Goal: Task Accomplishment & Management: Manage account settings

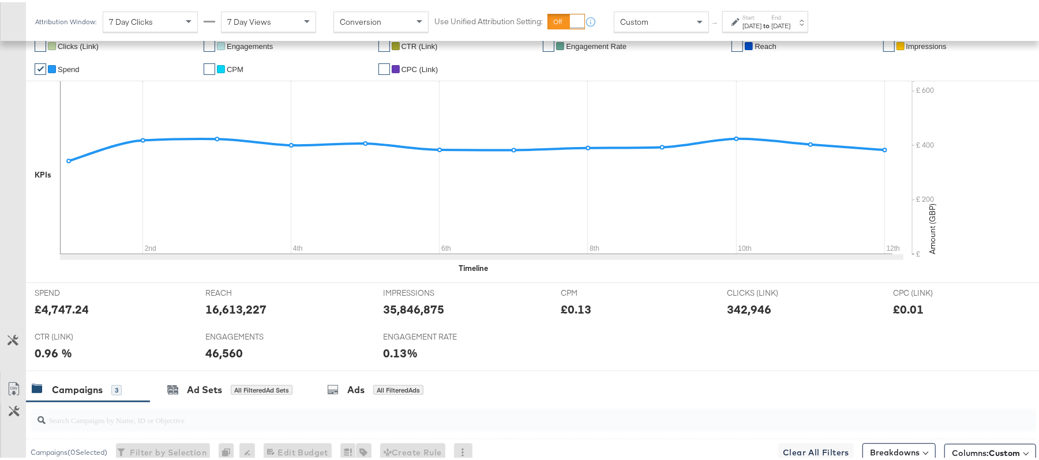
scroll to position [180, 0]
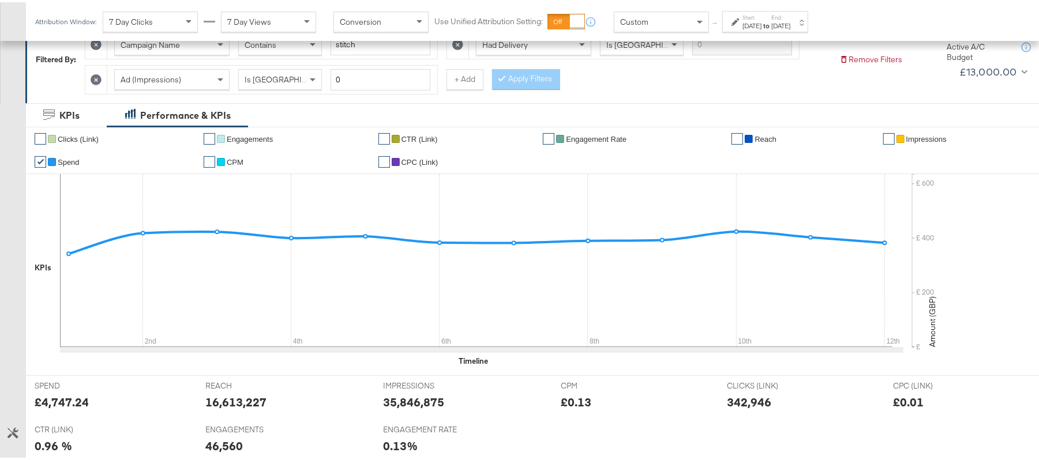
click at [791, 22] on div "Aug 12th 2025" at bounding box center [781, 23] width 19 height 9
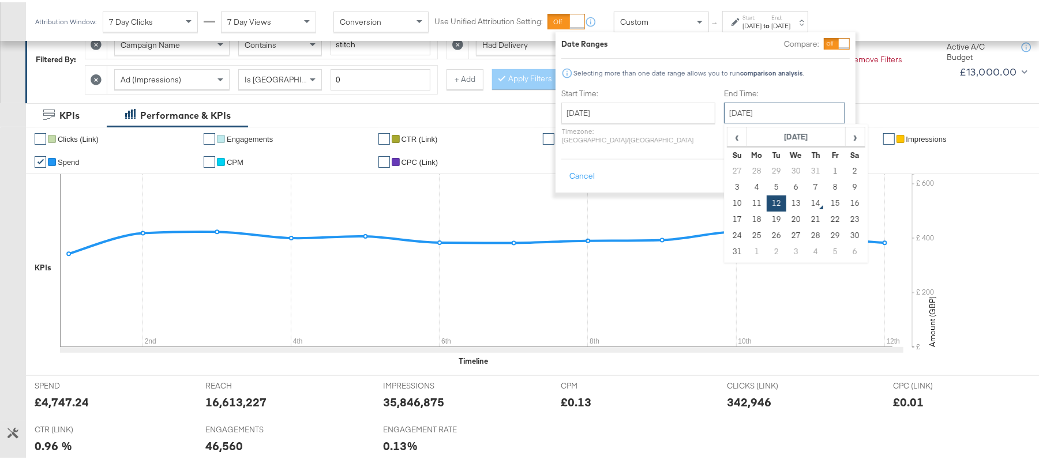
click at [736, 112] on input "August 12th 2025" at bounding box center [784, 110] width 121 height 21
click at [787, 202] on td "13" at bounding box center [797, 201] width 20 height 16
type input "[DATE]"
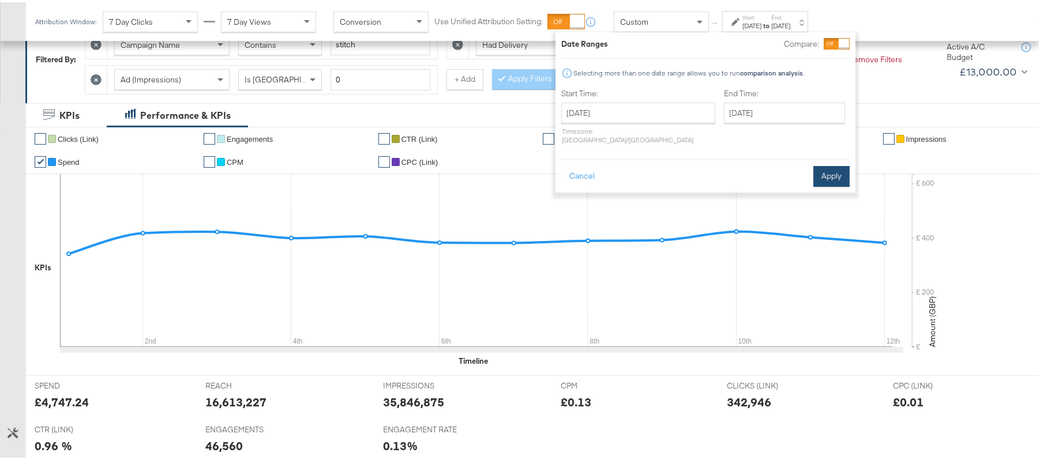
click at [830, 164] on button "Apply" at bounding box center [832, 174] width 36 height 21
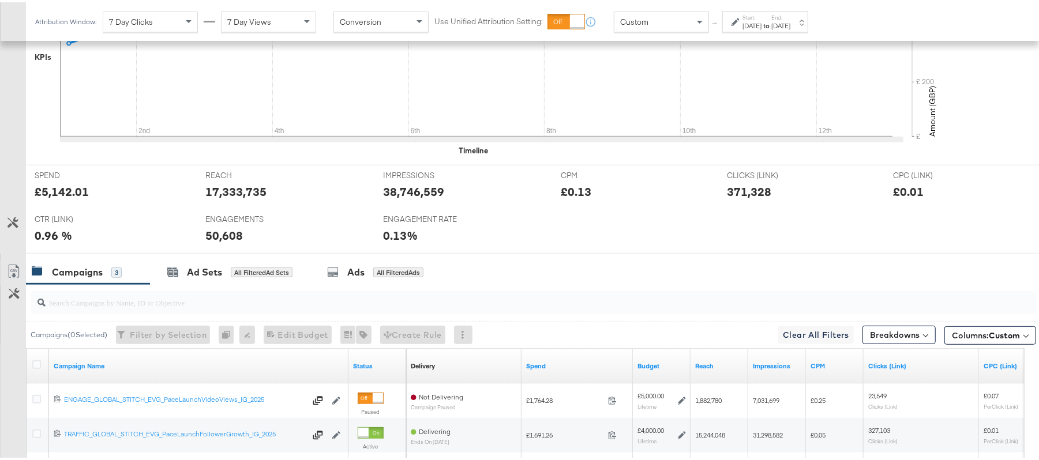
scroll to position [503, 0]
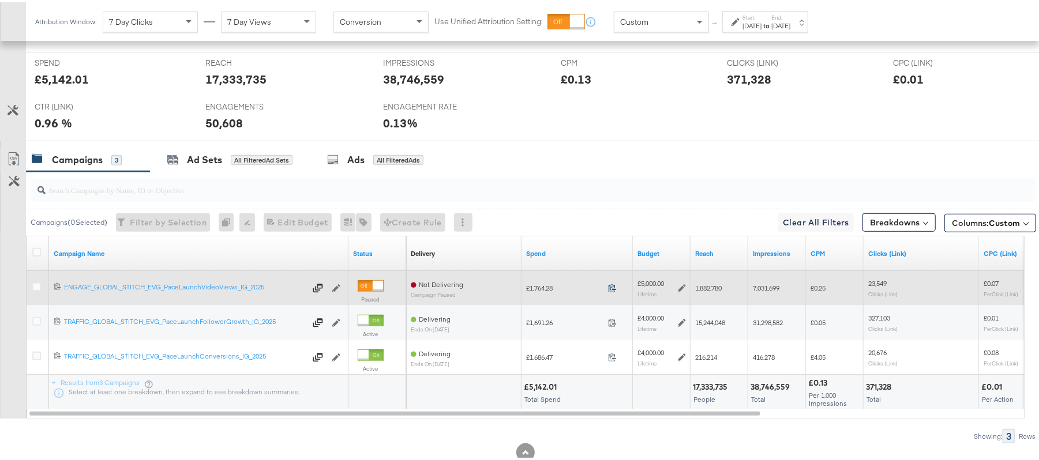
click at [616, 290] on icon at bounding box center [612, 286] width 9 height 9
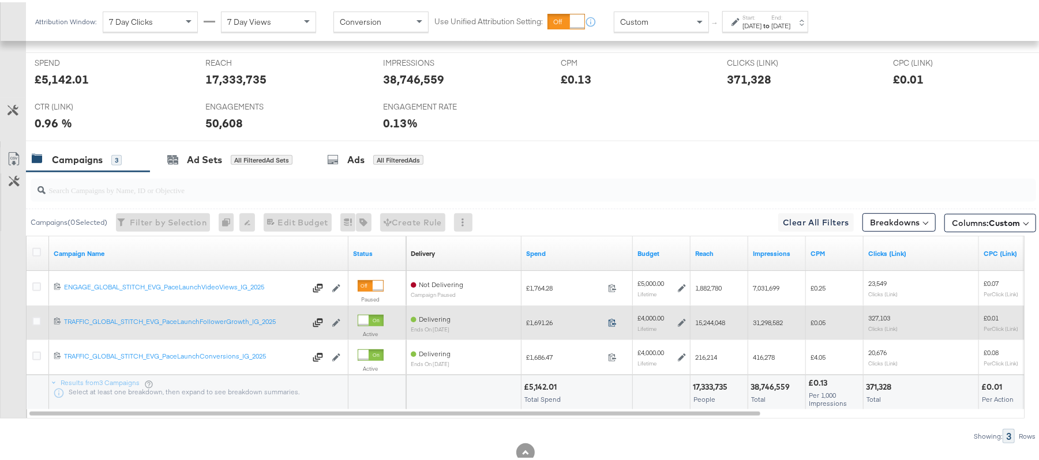
click at [615, 323] on icon at bounding box center [612, 320] width 9 height 9
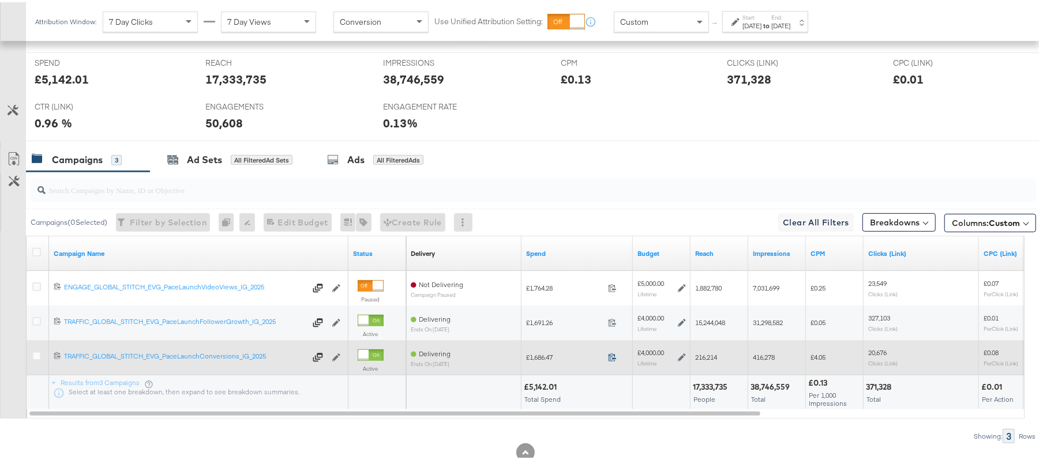
click at [612, 358] on icon at bounding box center [612, 355] width 9 height 9
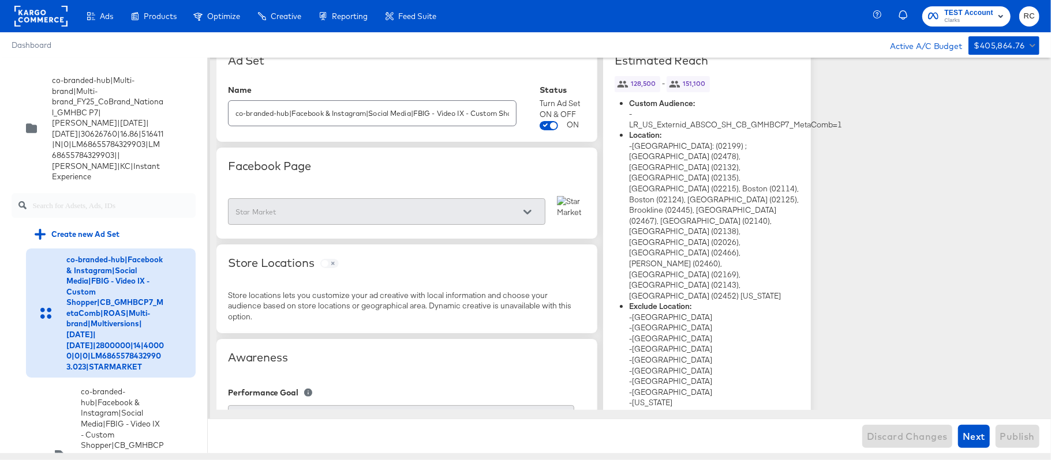
scroll to position [24, 0]
click at [44, 21] on rect at bounding box center [40, 16] width 53 height 21
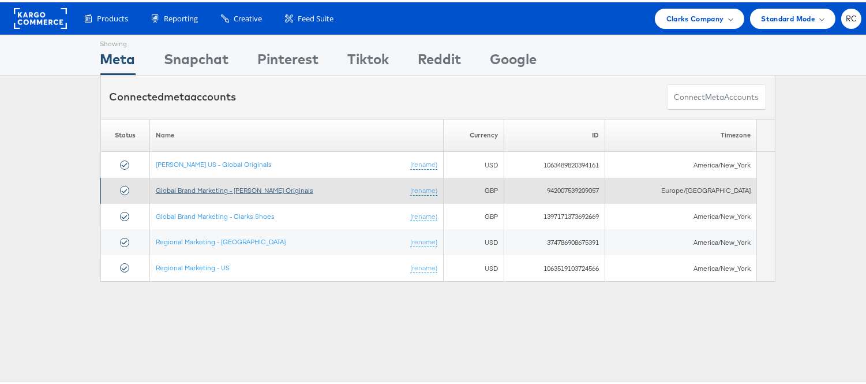
click at [266, 191] on link "Global Brand Marketing - Clarks Originals" at bounding box center [235, 187] width 158 height 9
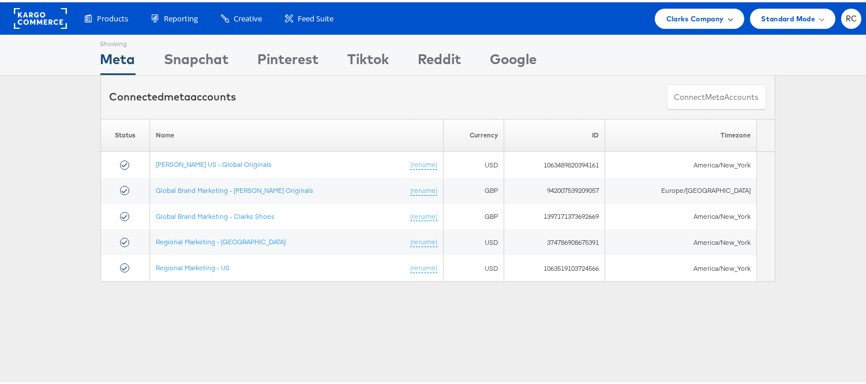
click at [687, 18] on span "Clarks Company" at bounding box center [695, 16] width 58 height 12
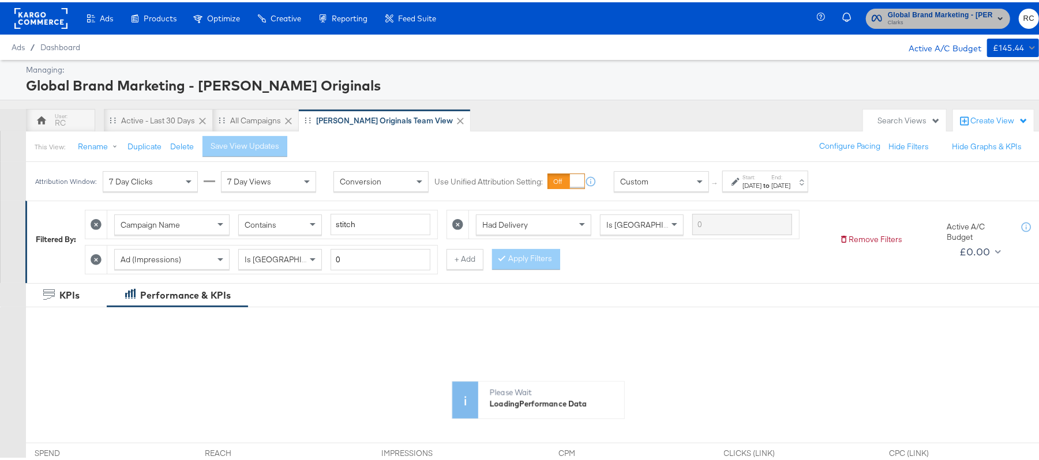
click at [905, 19] on span "Clarks" at bounding box center [940, 20] width 105 height 9
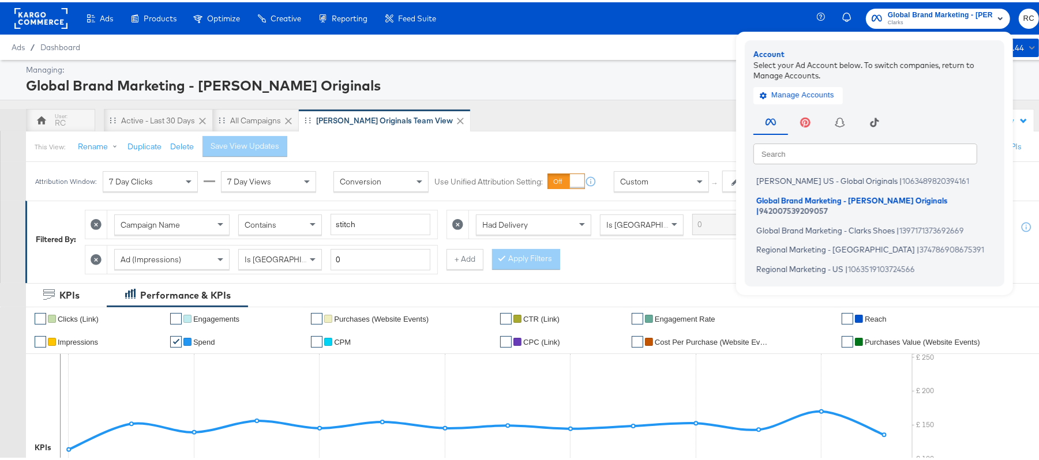
click at [28, 12] on rect at bounding box center [40, 16] width 53 height 21
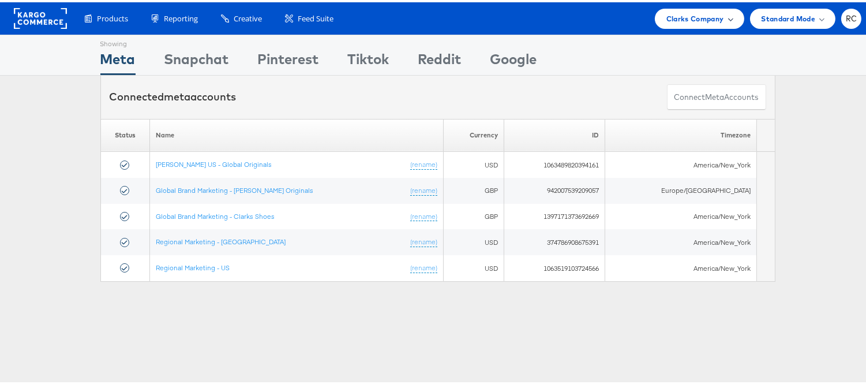
click at [681, 16] on span "Clarks Company" at bounding box center [695, 16] width 58 height 12
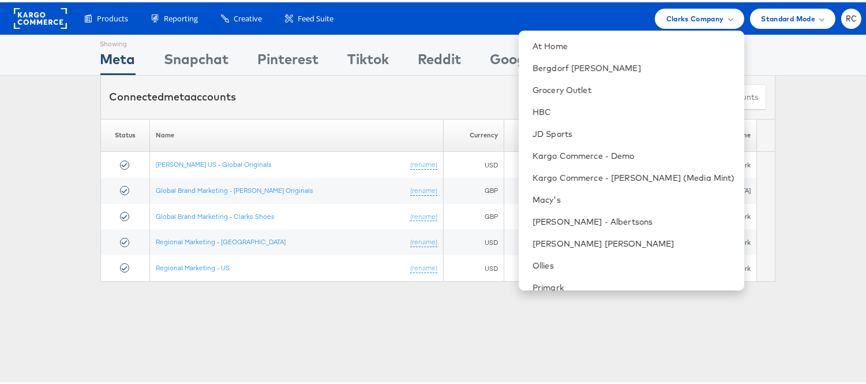
scroll to position [208, 0]
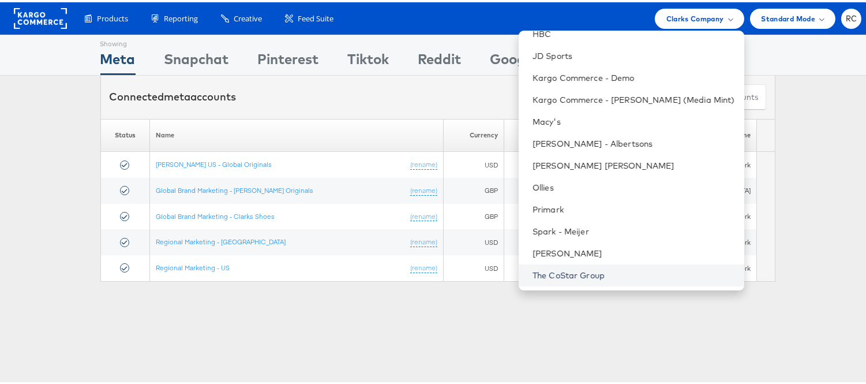
click at [560, 273] on link "The CoStar Group" at bounding box center [634, 273] width 203 height 12
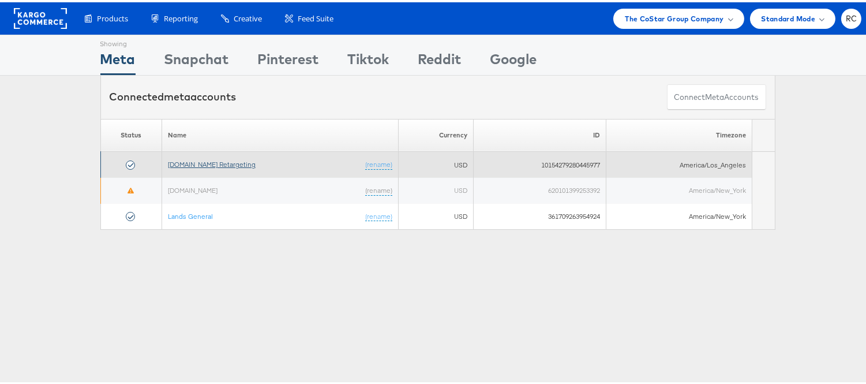
click at [193, 160] on link "[DOMAIN_NAME] Retargeting" at bounding box center [212, 162] width 88 height 9
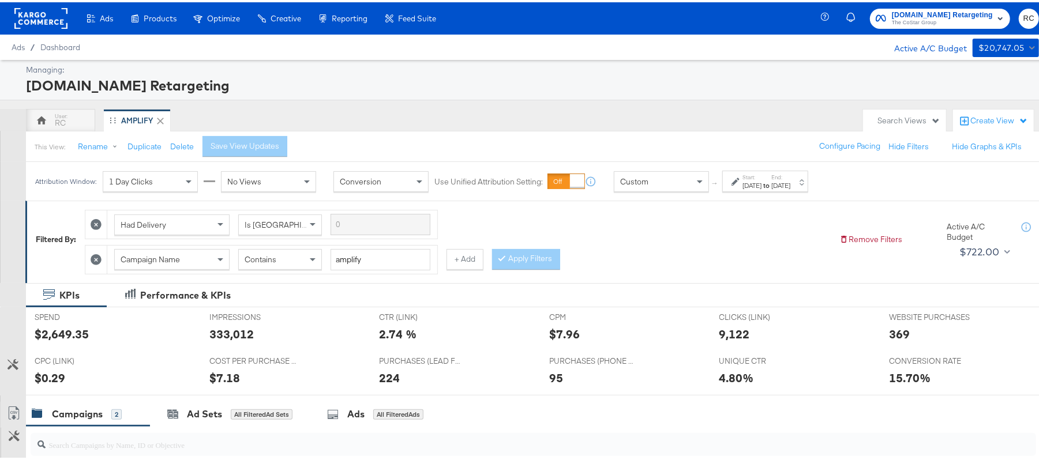
click at [791, 180] on div "[DATE]" at bounding box center [781, 183] width 19 height 9
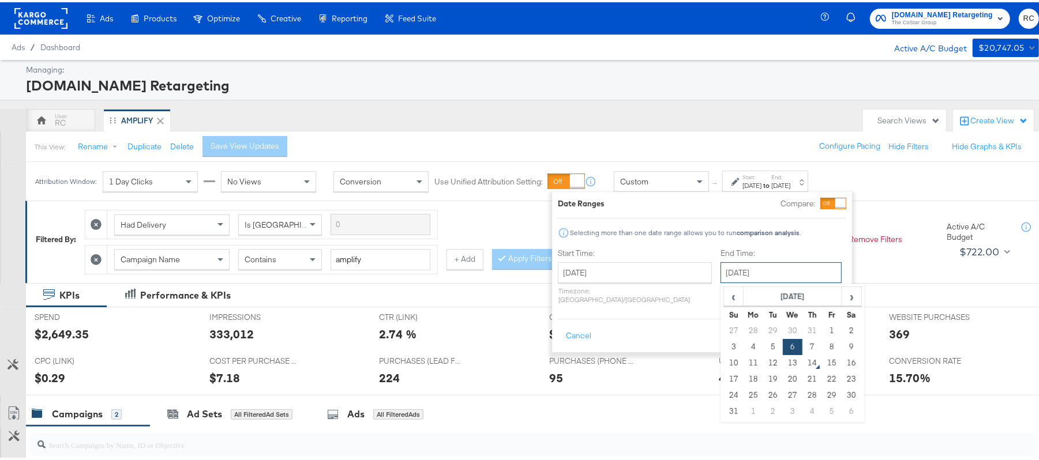
click at [721, 279] on input "[DATE]" at bounding box center [781, 270] width 121 height 21
click at [783, 361] on td "13" at bounding box center [793, 361] width 20 height 16
type input "[DATE]"
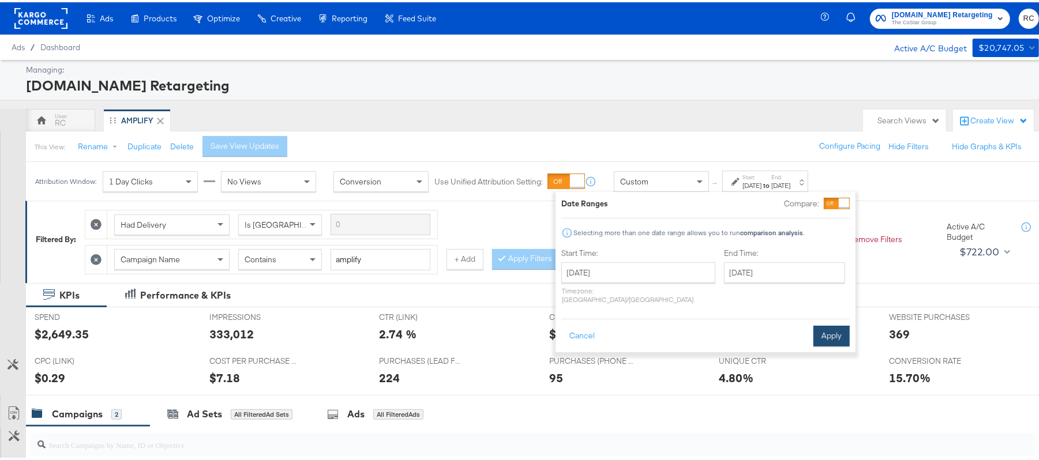
click at [842, 328] on button "Apply" at bounding box center [832, 334] width 36 height 21
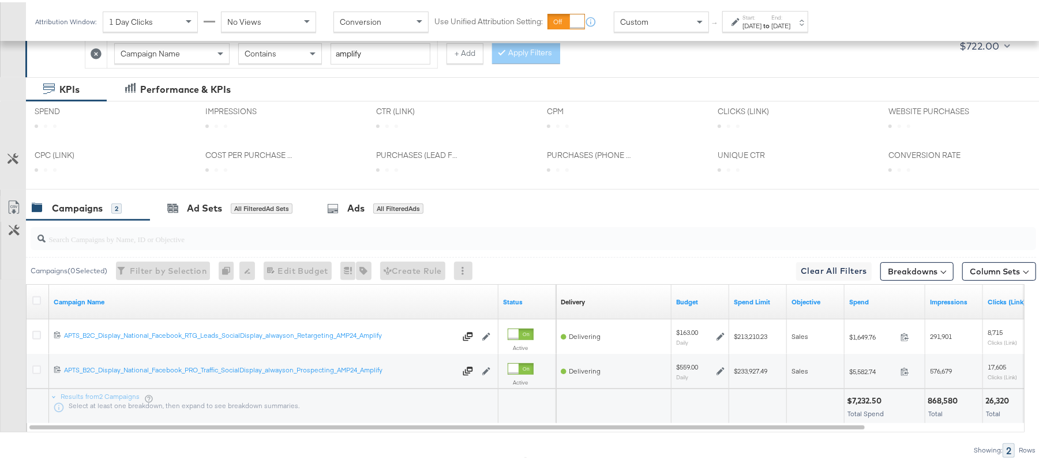
scroll to position [254, 0]
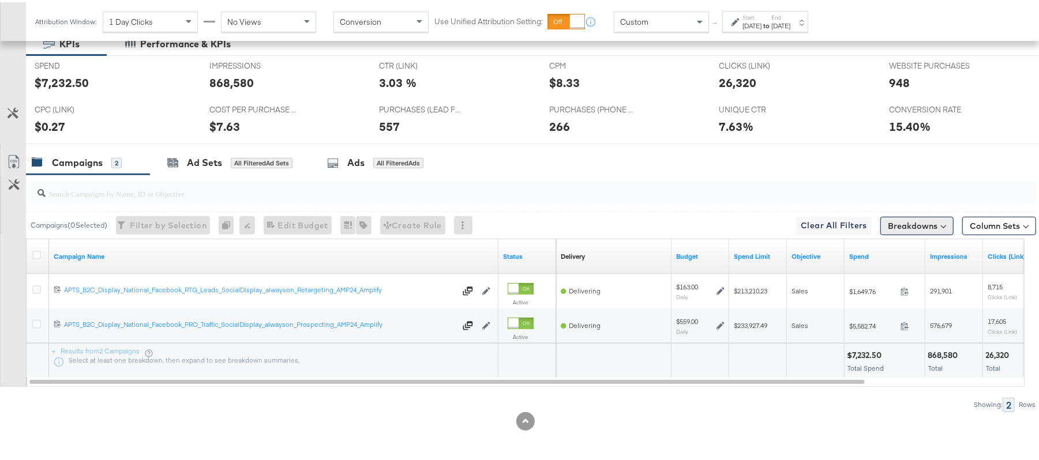
click at [908, 225] on button "Breakdowns" at bounding box center [917, 224] width 73 height 18
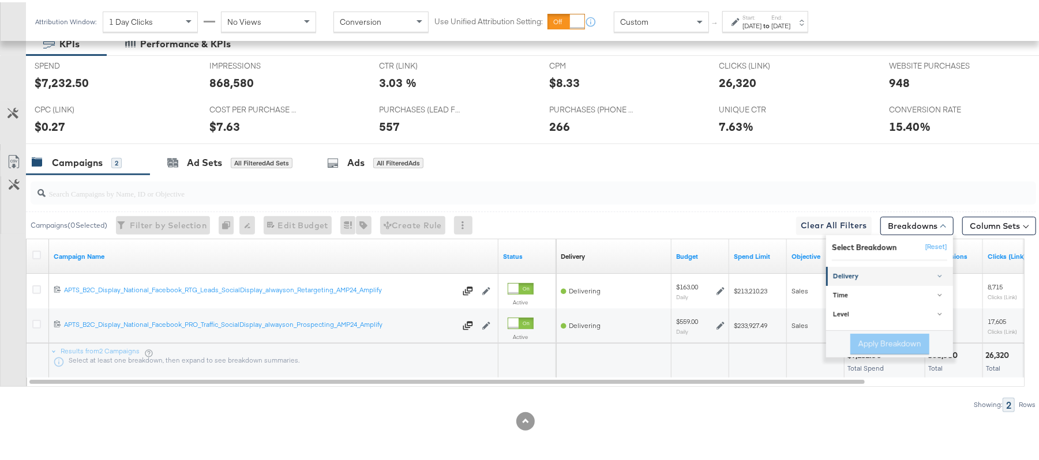
click at [878, 275] on div "Delivery" at bounding box center [890, 274] width 115 height 9
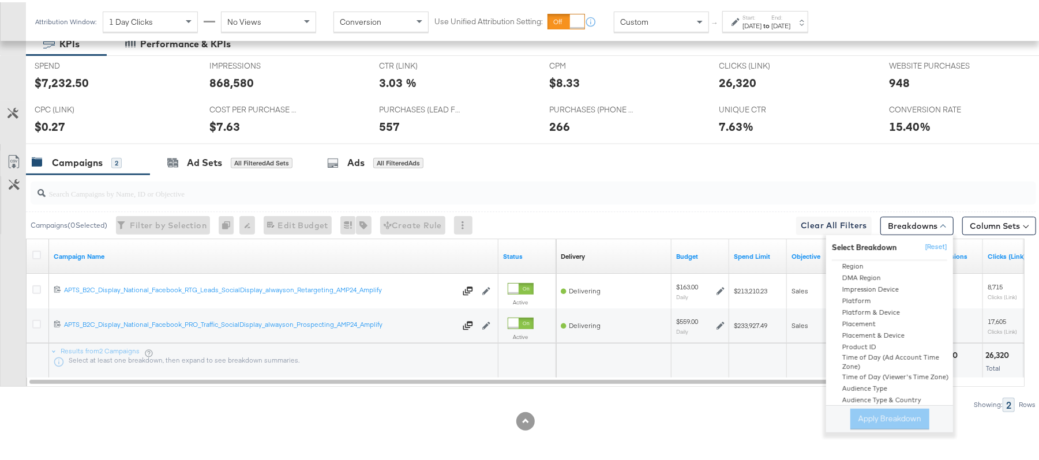
scroll to position [97, 0]
click at [852, 342] on div "Product ID" at bounding box center [890, 345] width 125 height 12
click at [877, 410] on button "Apply Breakdown" at bounding box center [890, 417] width 79 height 21
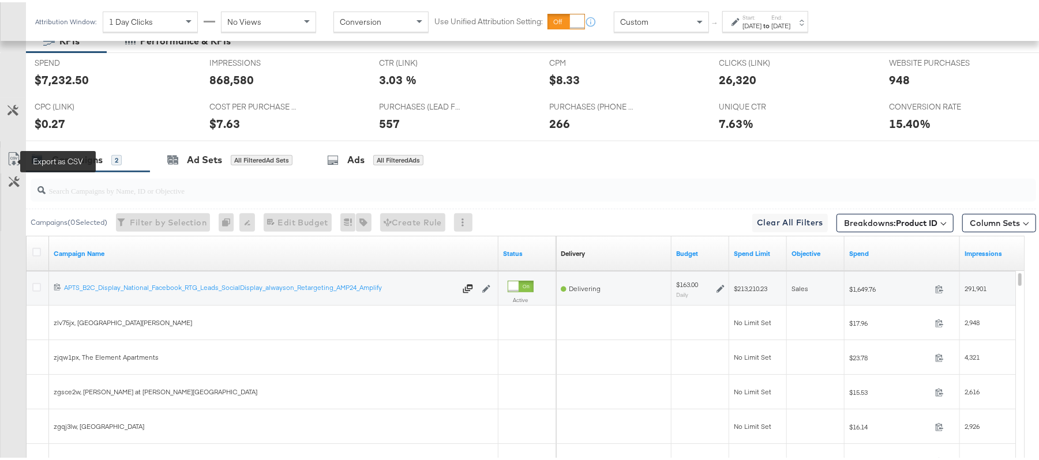
click at [14, 160] on icon at bounding box center [14, 157] width 14 height 14
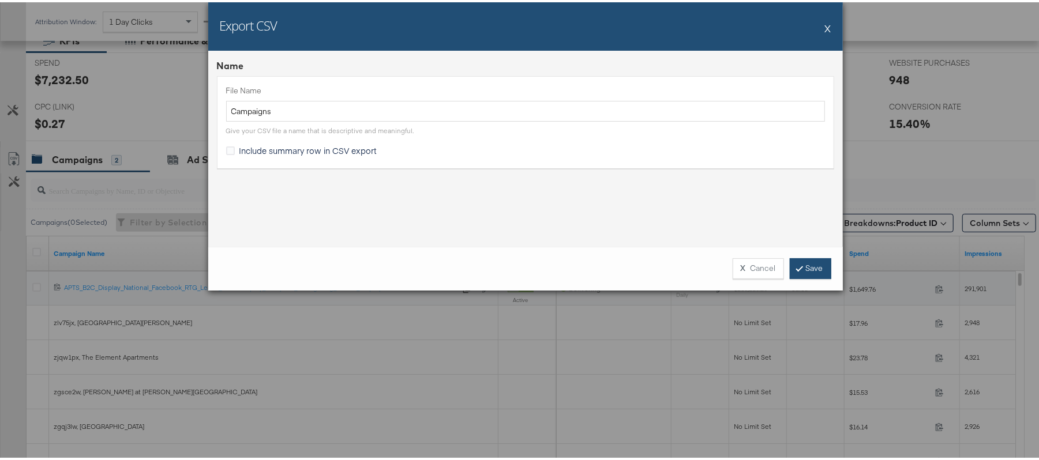
click at [808, 271] on link "Save" at bounding box center [811, 266] width 42 height 21
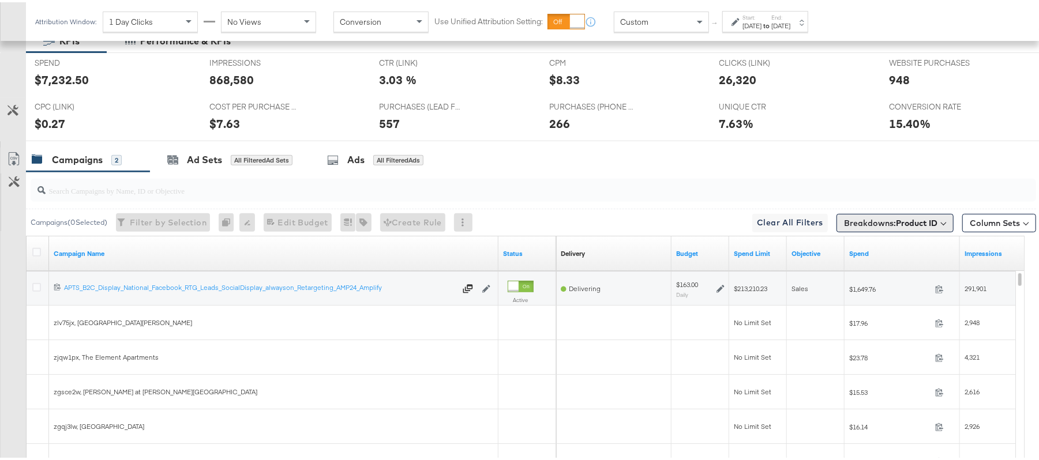
click at [934, 222] on button "Breakdowns: Product ID" at bounding box center [895, 221] width 117 height 18
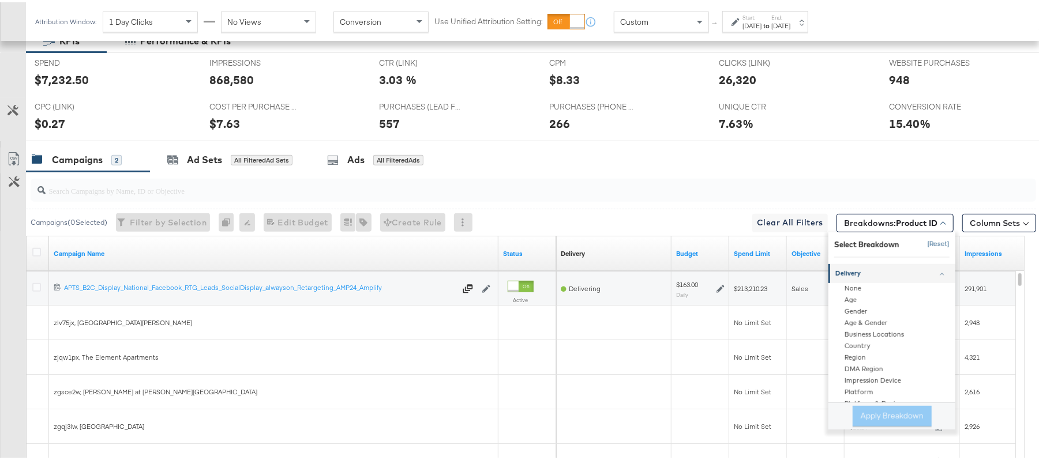
click at [928, 244] on button "[Reset]" at bounding box center [935, 242] width 29 height 18
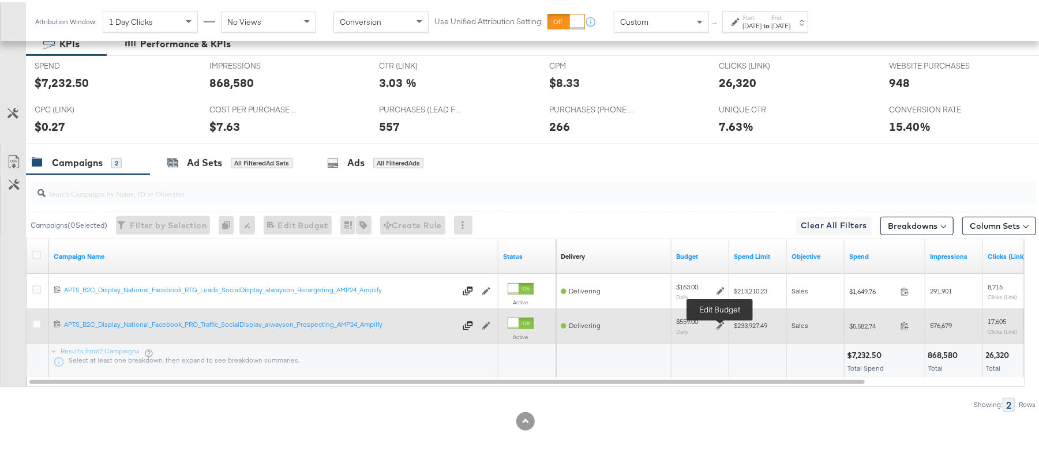
click at [719, 324] on icon at bounding box center [721, 324] width 8 height 8
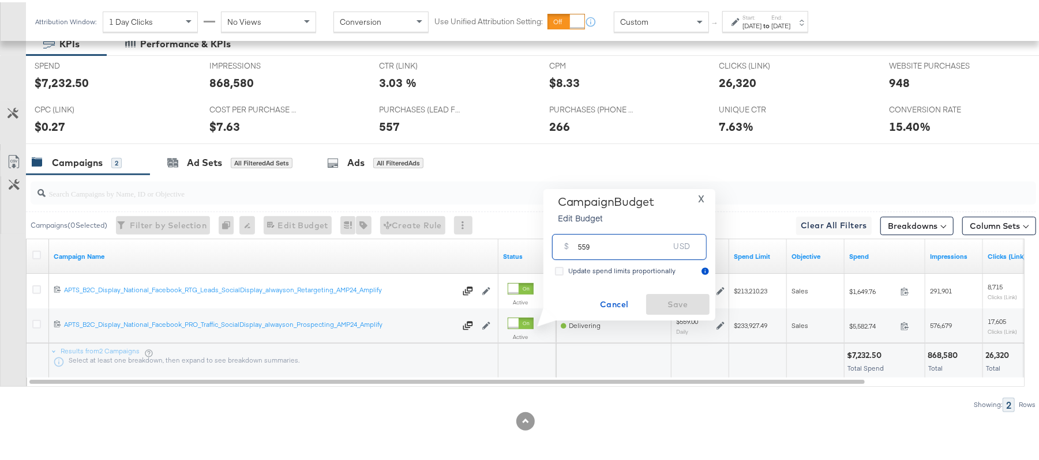
click at [602, 246] on input "559" at bounding box center [623, 240] width 91 height 25
type input "562"
click at [672, 301] on span "Save" at bounding box center [678, 302] width 54 height 14
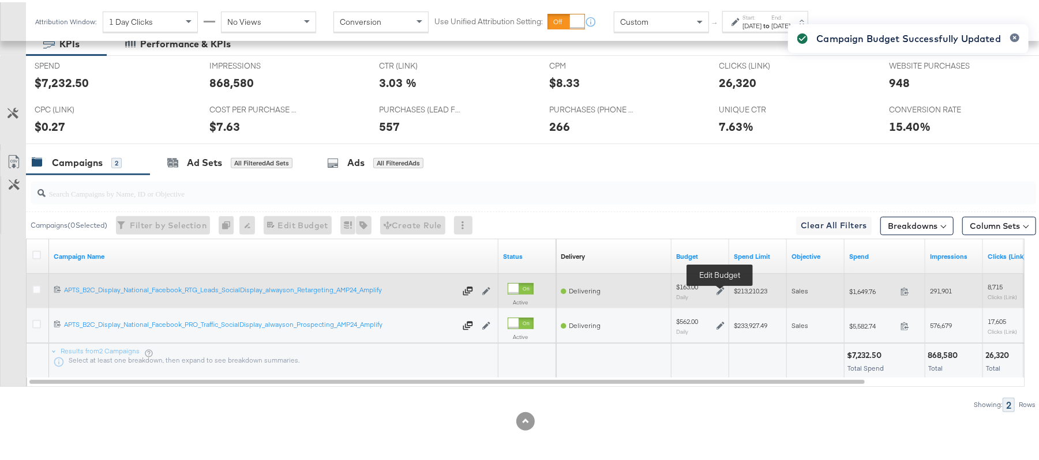
click at [720, 289] on icon at bounding box center [721, 289] width 8 height 8
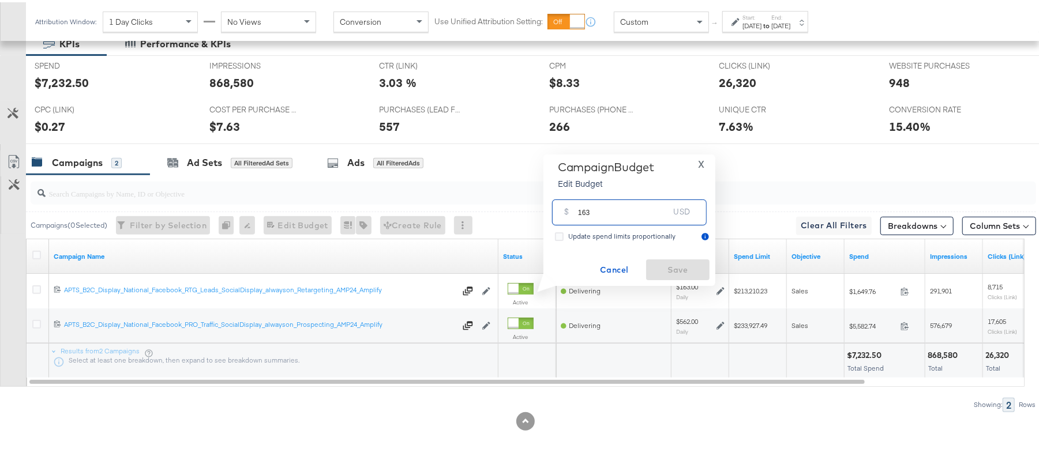
click at [609, 211] on input "163" at bounding box center [623, 205] width 91 height 25
type input "164"
click at [676, 264] on span "Save" at bounding box center [678, 268] width 54 height 14
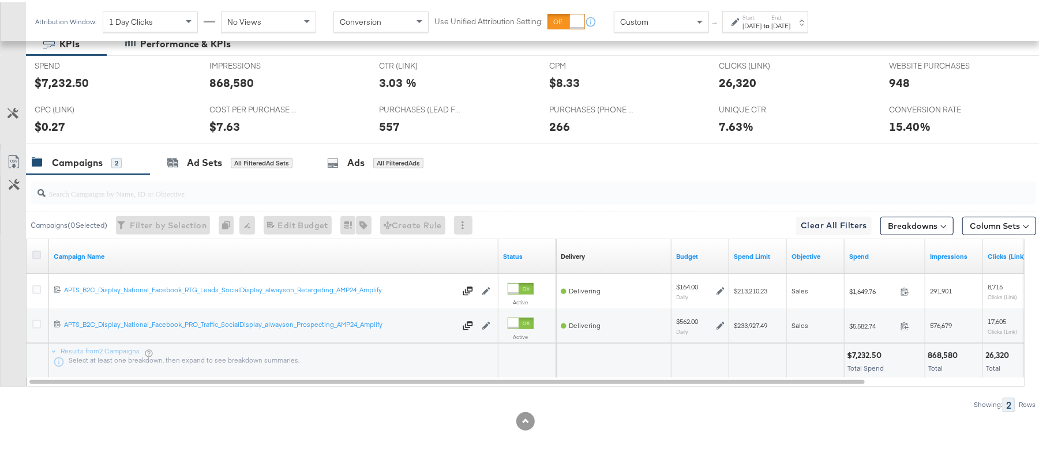
click at [38, 253] on icon at bounding box center [36, 253] width 9 height 9
click at [0, 0] on input "checkbox" at bounding box center [0, 0] width 0 height 0
click at [36, 256] on icon at bounding box center [36, 253] width 9 height 9
click at [0, 0] on input "checkbox" at bounding box center [0, 0] width 0 height 0
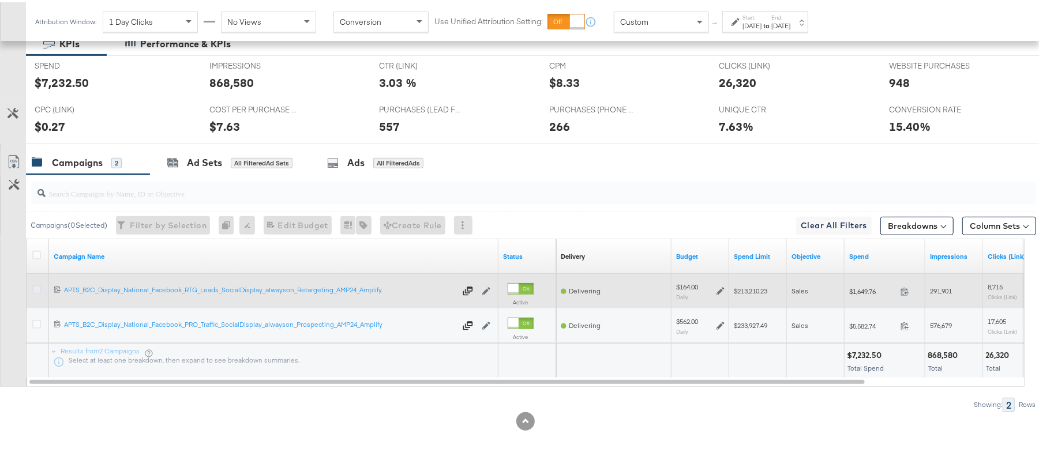
click at [38, 284] on icon at bounding box center [36, 287] width 9 height 9
click at [0, 0] on input "checkbox" at bounding box center [0, 0] width 0 height 0
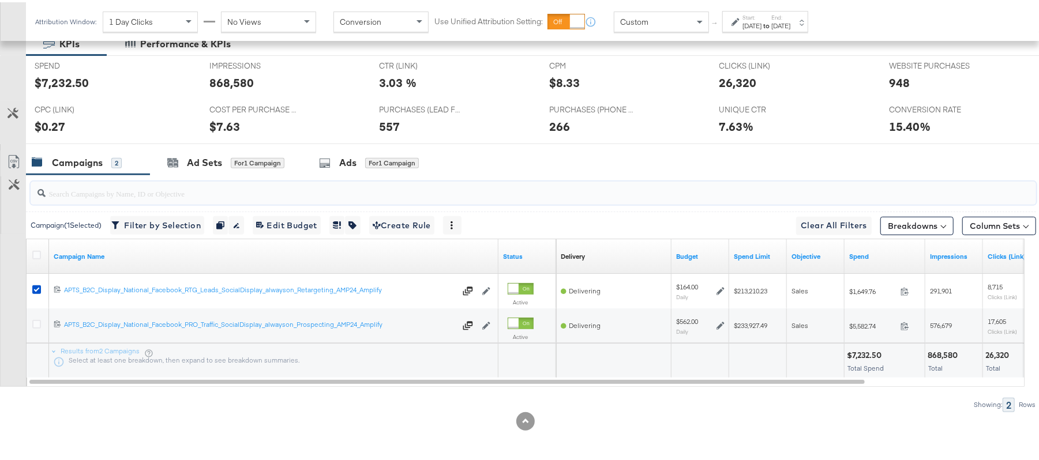
click at [237, 176] on input "search" at bounding box center [495, 186] width 899 height 23
click at [238, 158] on div "for 1 Campaign" at bounding box center [258, 161] width 54 height 10
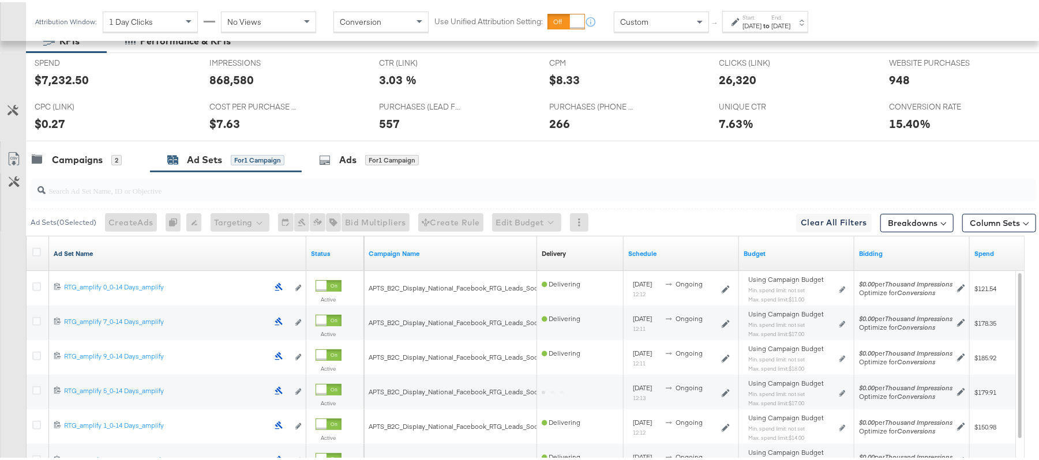
click at [86, 254] on link "Ad Set Name" at bounding box center [178, 251] width 248 height 9
click at [86, 254] on link "Ad Set Name ↓" at bounding box center [178, 251] width 248 height 9
click at [38, 250] on icon at bounding box center [36, 250] width 9 height 9
click at [0, 0] on input "checkbox" at bounding box center [0, 0] width 0 height 0
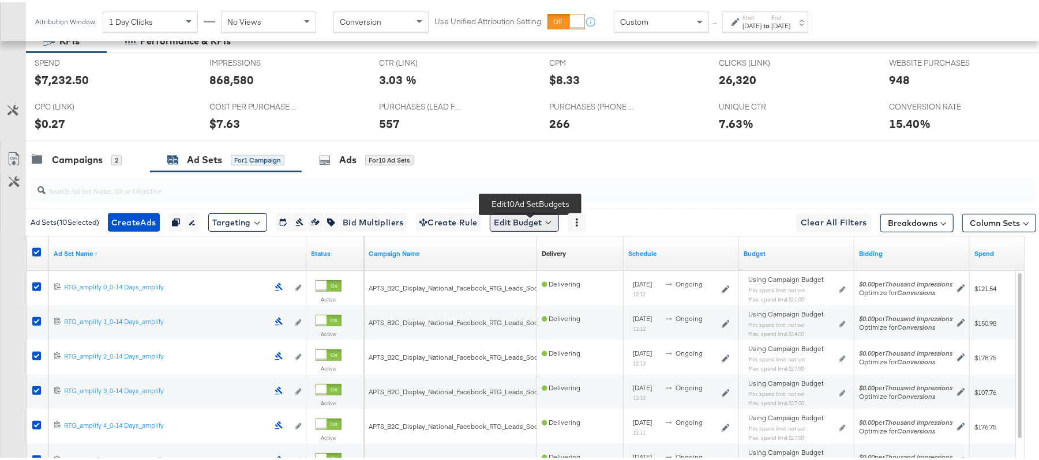
click at [519, 215] on button "Edit Budget" at bounding box center [524, 220] width 69 height 18
click at [577, 274] on span "Edit Ad Set Spend Limits" at bounding box center [537, 273] width 85 height 15
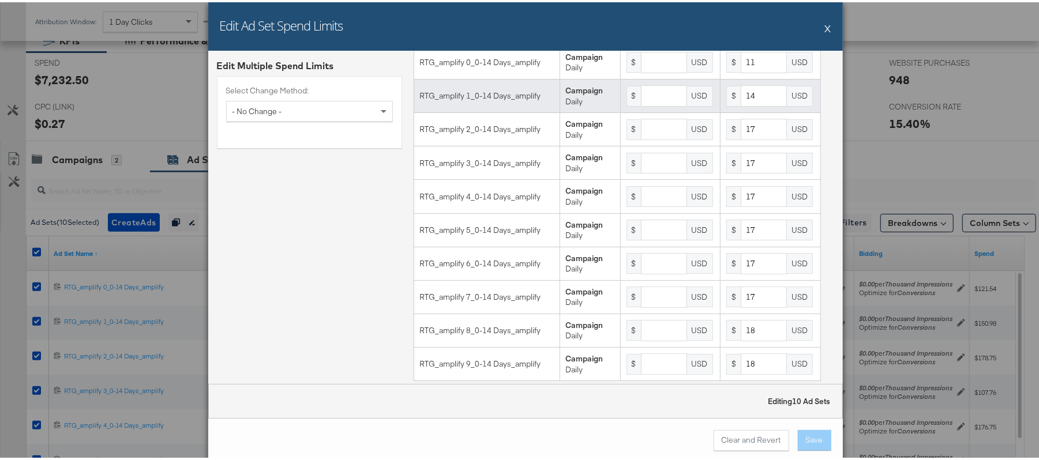
scroll to position [54, 0]
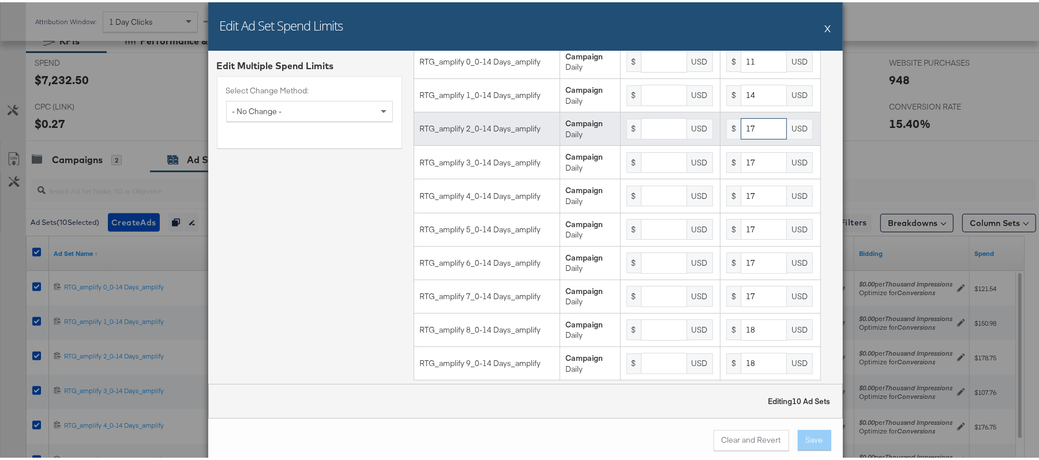
click at [751, 135] on input "17" at bounding box center [764, 126] width 46 height 21
type input "16"
type input "18"
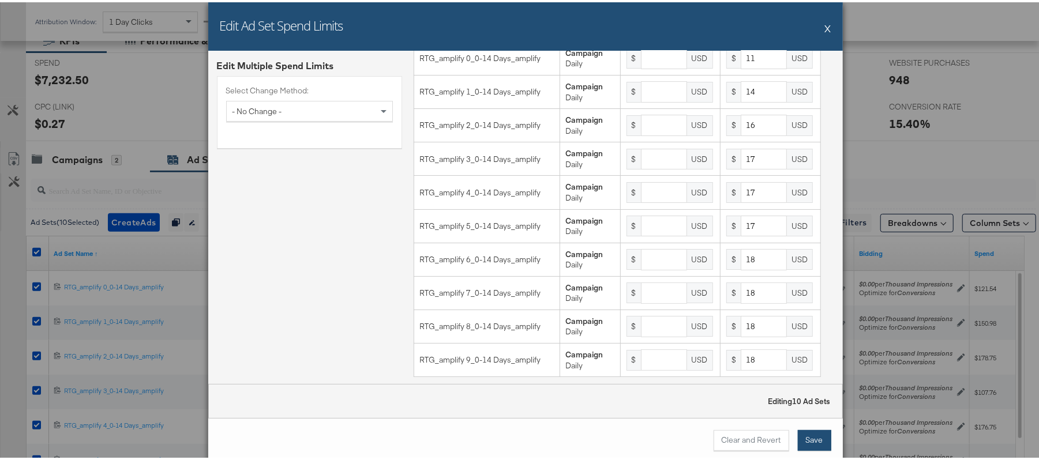
click at [821, 439] on button "Save" at bounding box center [814, 438] width 33 height 21
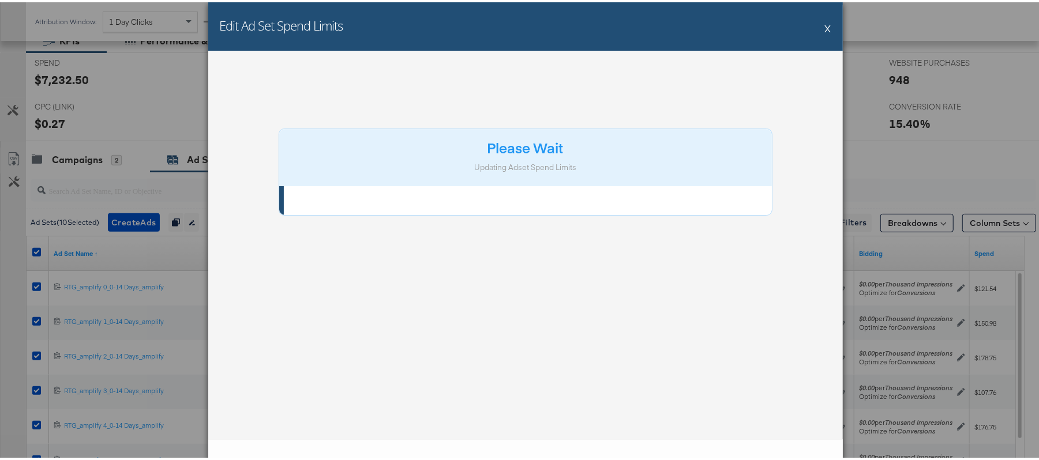
scroll to position [0, 0]
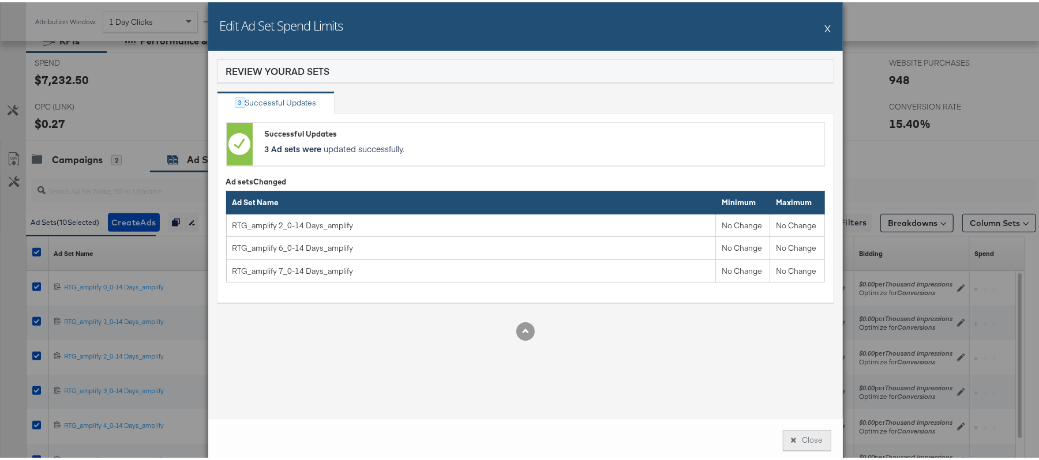
click at [806, 437] on button "Close" at bounding box center [807, 438] width 48 height 21
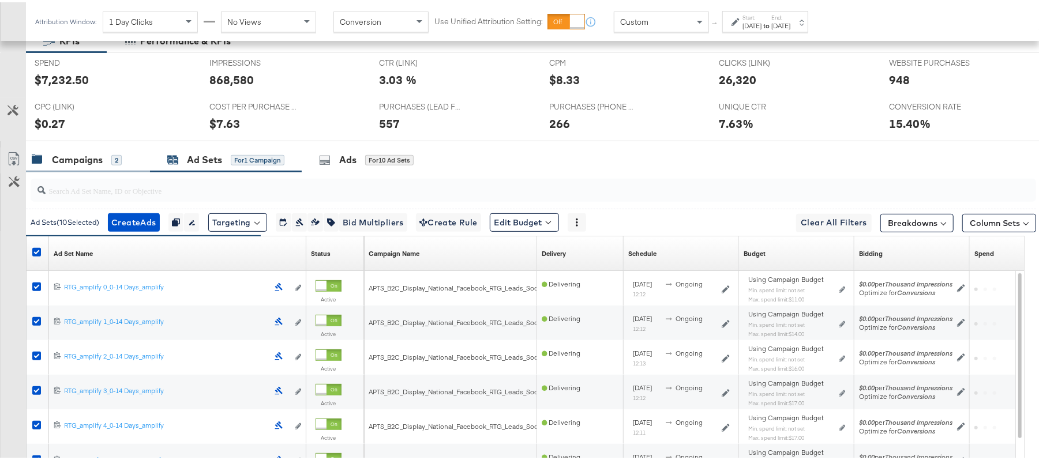
click at [81, 163] on div "Campaigns" at bounding box center [77, 157] width 51 height 13
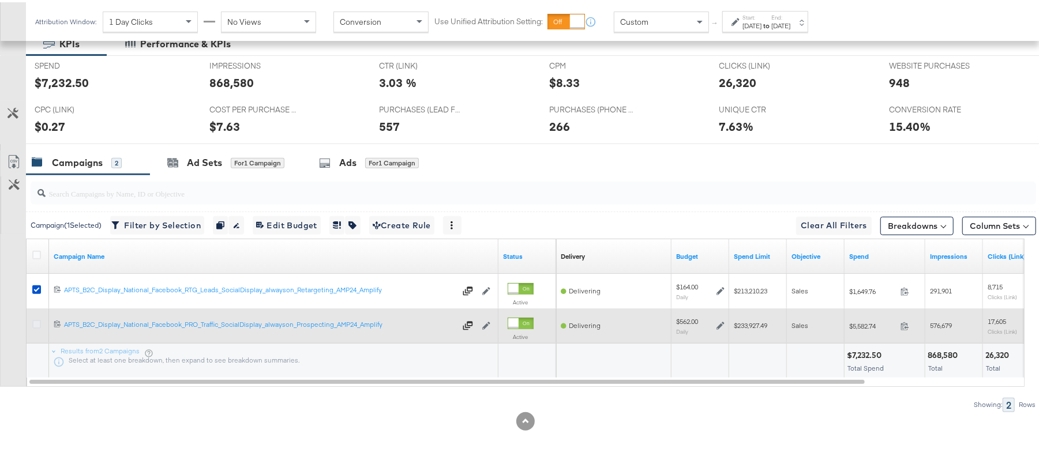
click at [33, 324] on icon at bounding box center [36, 322] width 9 height 9
click at [0, 0] on input "checkbox" at bounding box center [0, 0] width 0 height 0
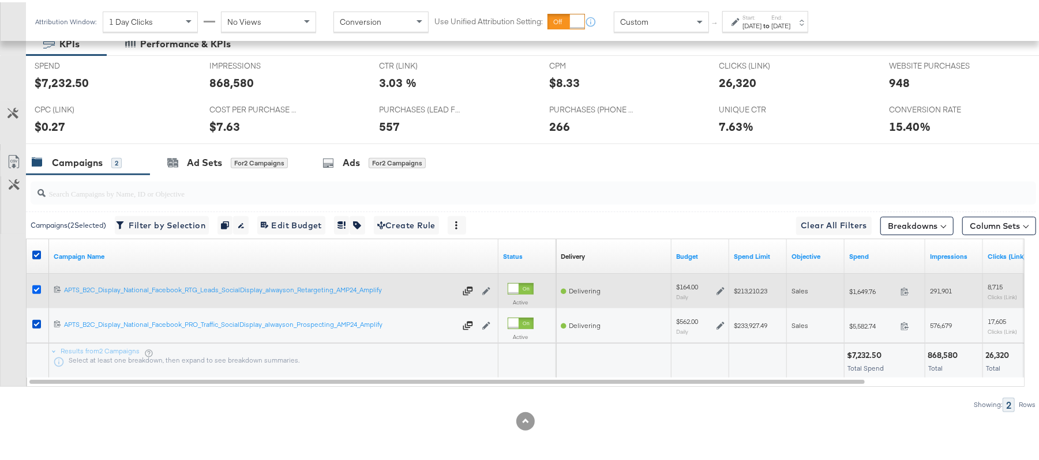
click at [35, 287] on icon at bounding box center [36, 287] width 9 height 9
click at [0, 0] on input "checkbox" at bounding box center [0, 0] width 0 height 0
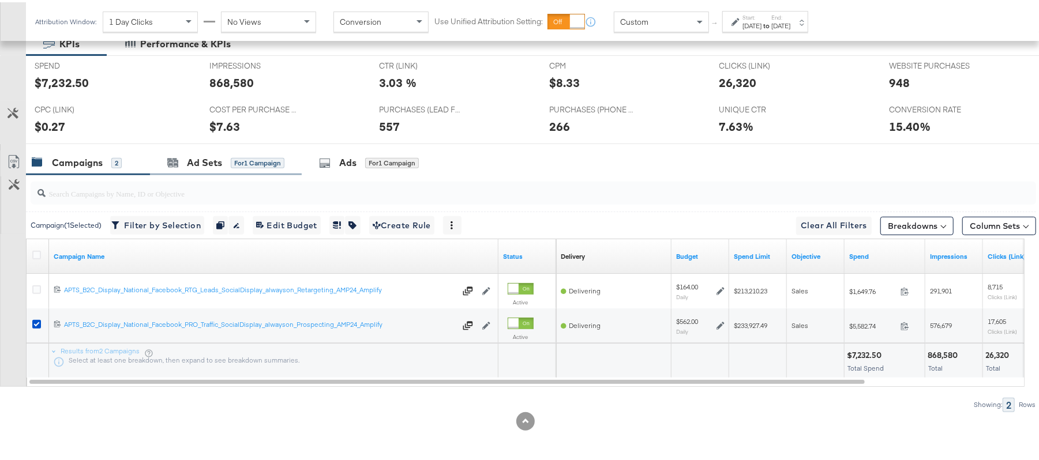
click at [250, 167] on div "Ad Sets for 1 Campaign" at bounding box center [226, 160] width 152 height 25
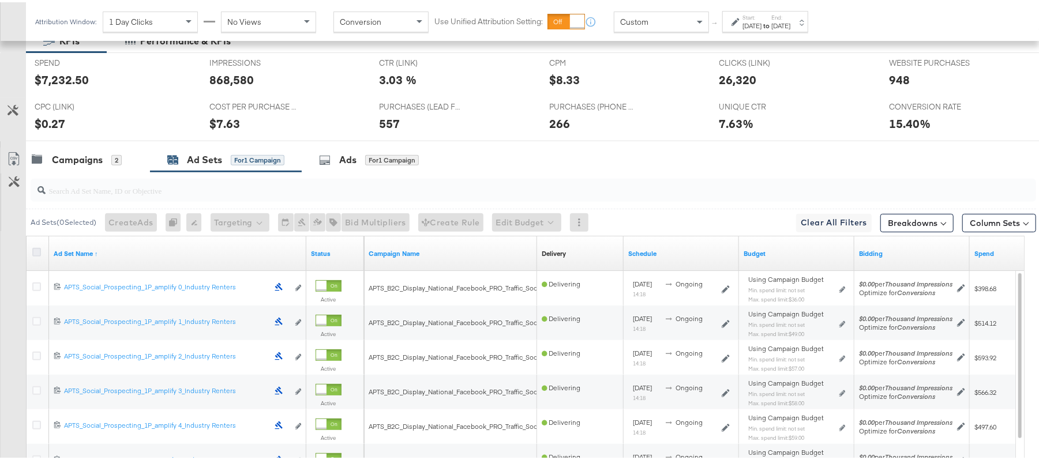
click at [38, 254] on icon at bounding box center [36, 250] width 9 height 9
click at [0, 0] on input "checkbox" at bounding box center [0, 0] width 0 height 0
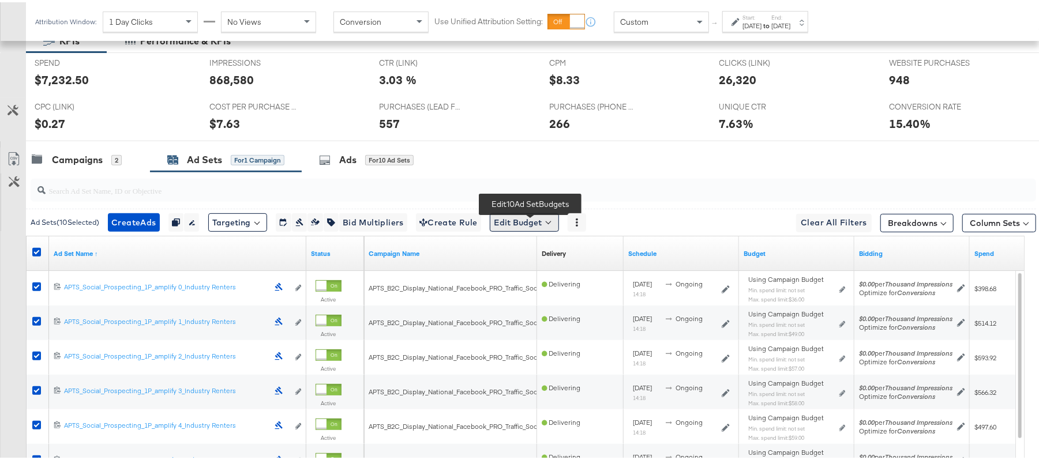
click at [532, 222] on button "Edit Budget" at bounding box center [524, 220] width 69 height 18
click at [552, 274] on span "Edit Ad Set Spend Limits" at bounding box center [537, 273] width 85 height 15
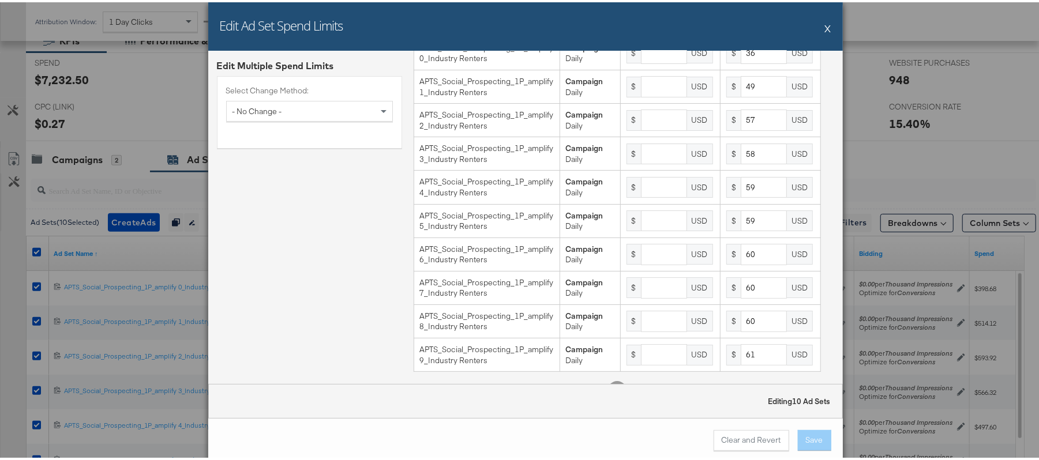
scroll to position [68, 0]
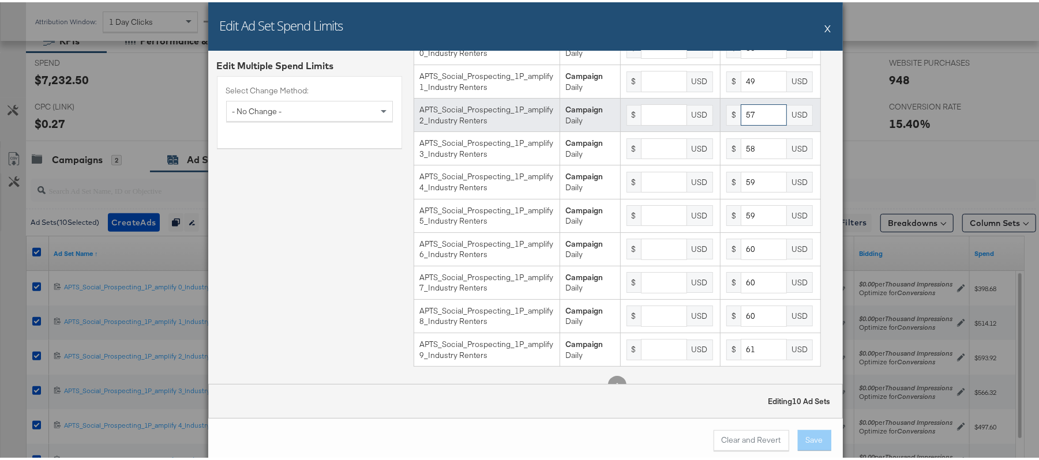
click at [755, 123] on input "57" at bounding box center [764, 112] width 46 height 21
type input "56"
type input "59"
type input "60"
type input "61"
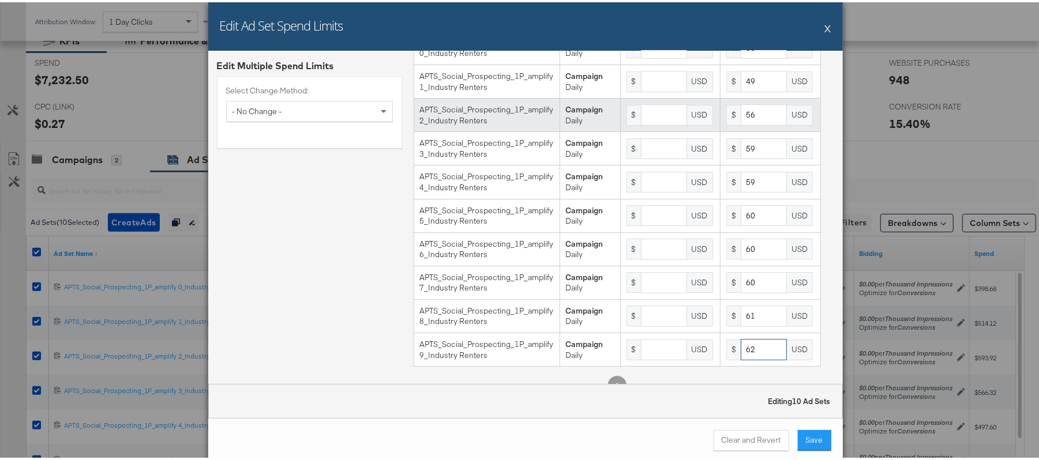
type input "62"
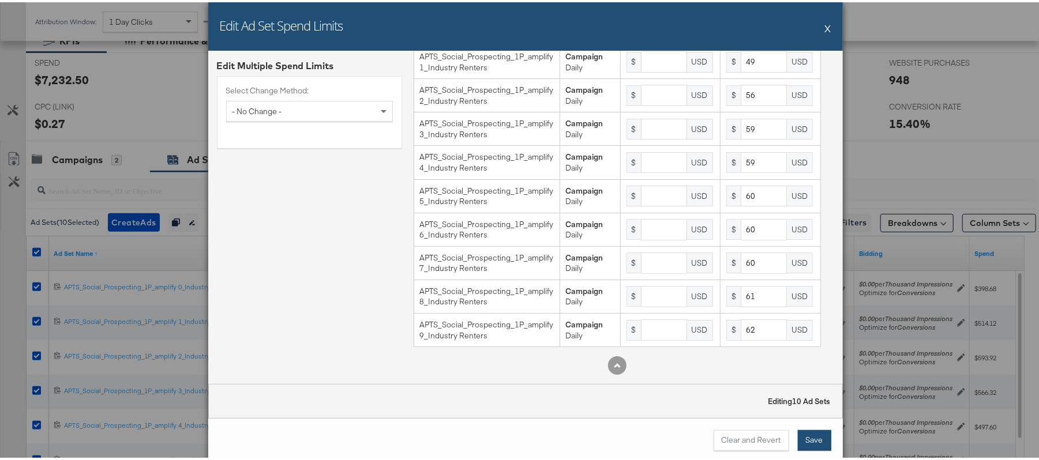
click at [822, 442] on button "Save" at bounding box center [814, 438] width 33 height 21
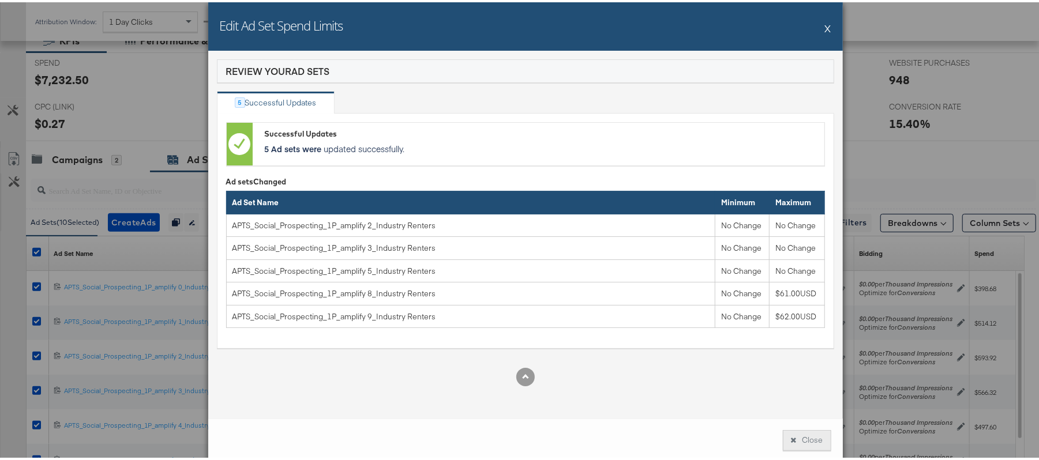
click at [806, 442] on button "Close" at bounding box center [807, 438] width 48 height 21
